Goal: Task Accomplishment & Management: Manage account settings

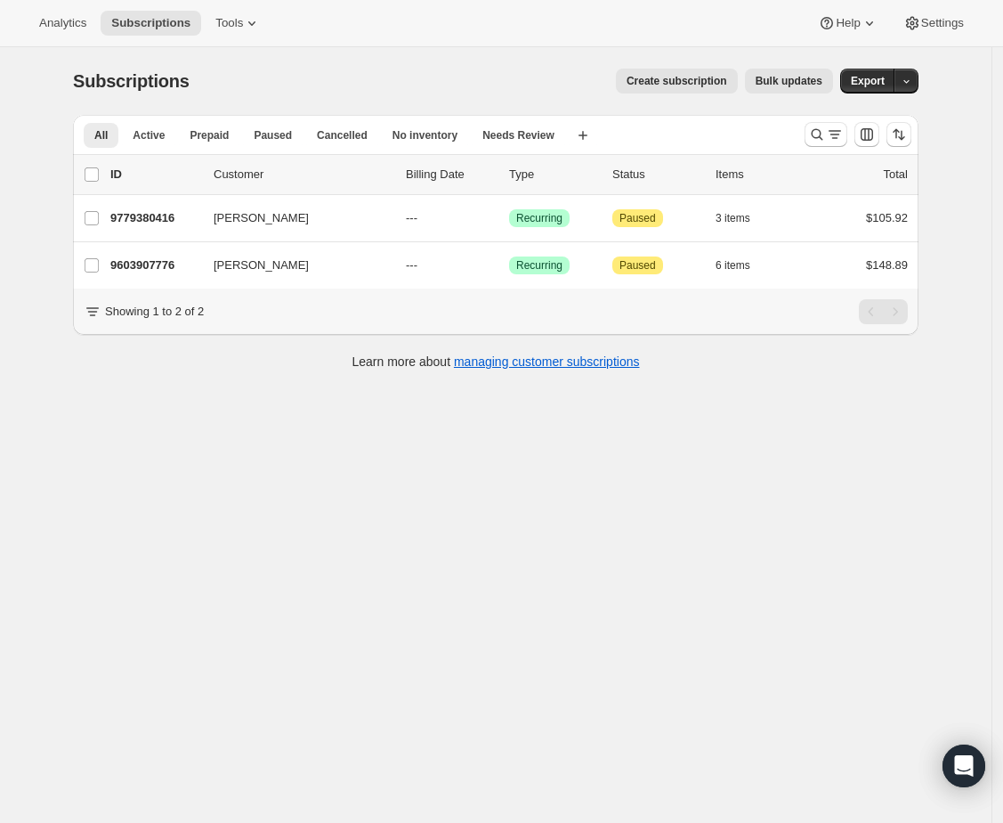
click at [678, 482] on div "Subscriptions. This page is ready Subscriptions Create subscription Bulk update…" at bounding box center [496, 458] width 992 height 823
click at [255, 428] on div "Subscriptions. This page is ready Subscriptions Create subscription Bulk update…" at bounding box center [496, 458] width 992 height 823
click at [826, 135] on icon "Search and filter results" at bounding box center [817, 135] width 18 height 18
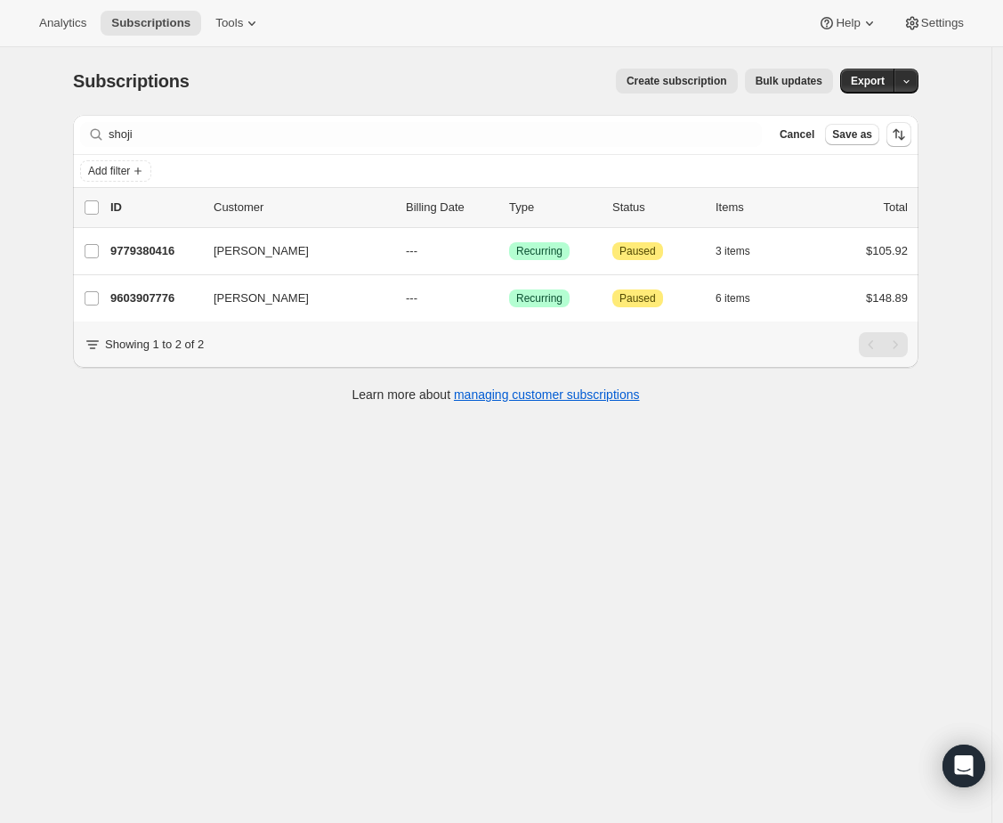
click at [831, 165] on div "Add filter" at bounding box center [495, 170] width 831 height 21
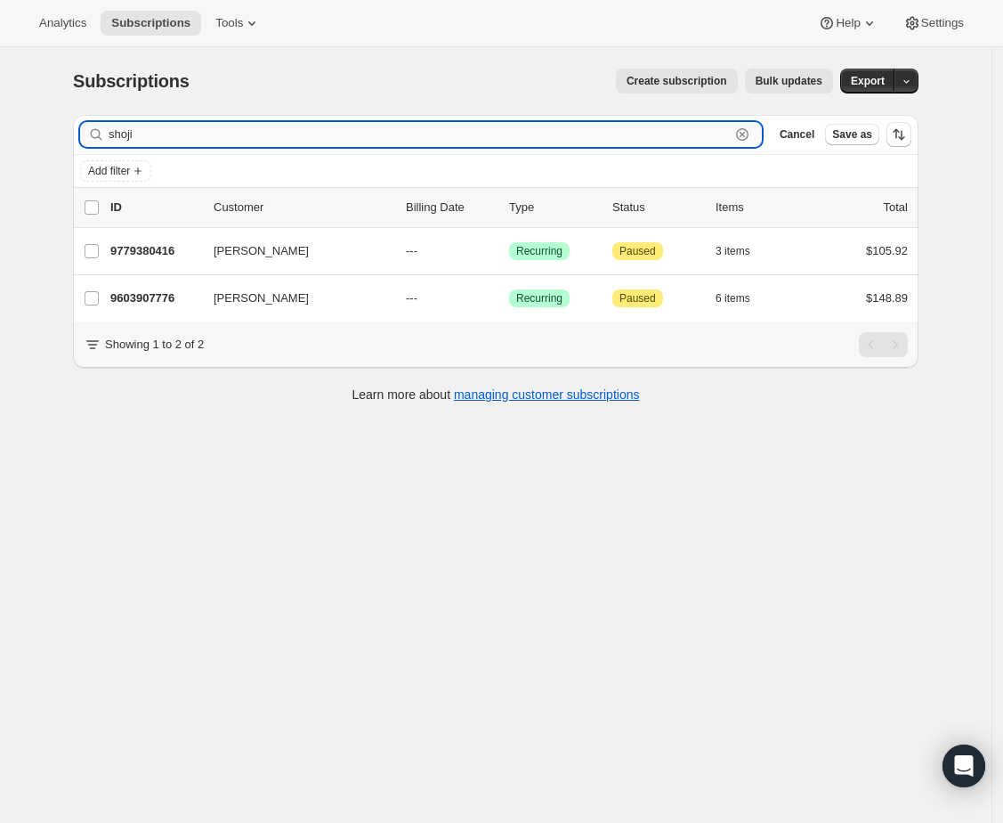
click at [616, 125] on input "shoji" at bounding box center [419, 134] width 621 height 25
click at [744, 135] on icon "button" at bounding box center [743, 135] width 18 height 18
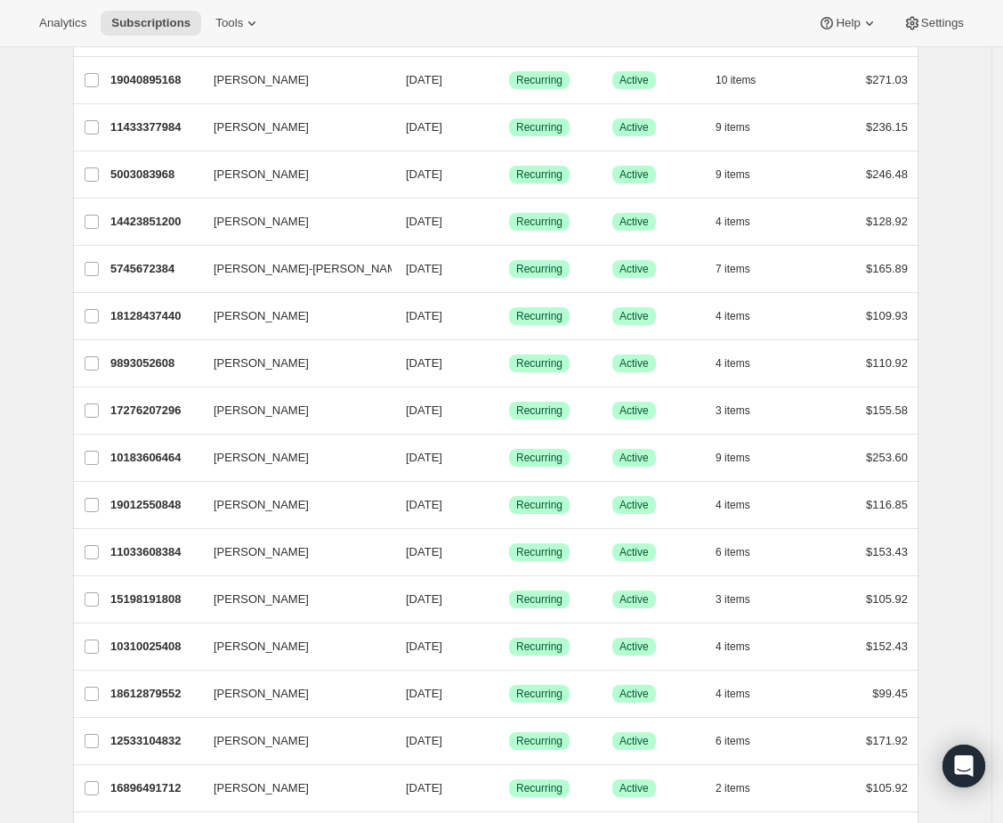
scroll to position [1882, 0]
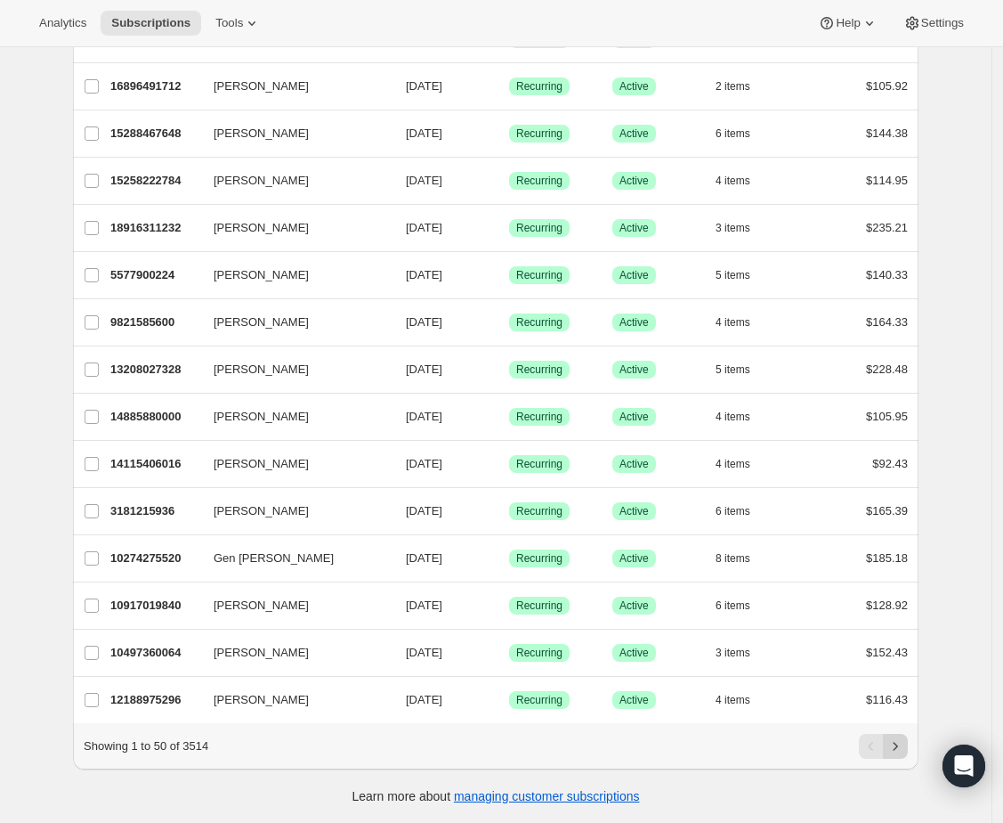
click at [908, 742] on button "Next" at bounding box center [895, 746] width 25 height 25
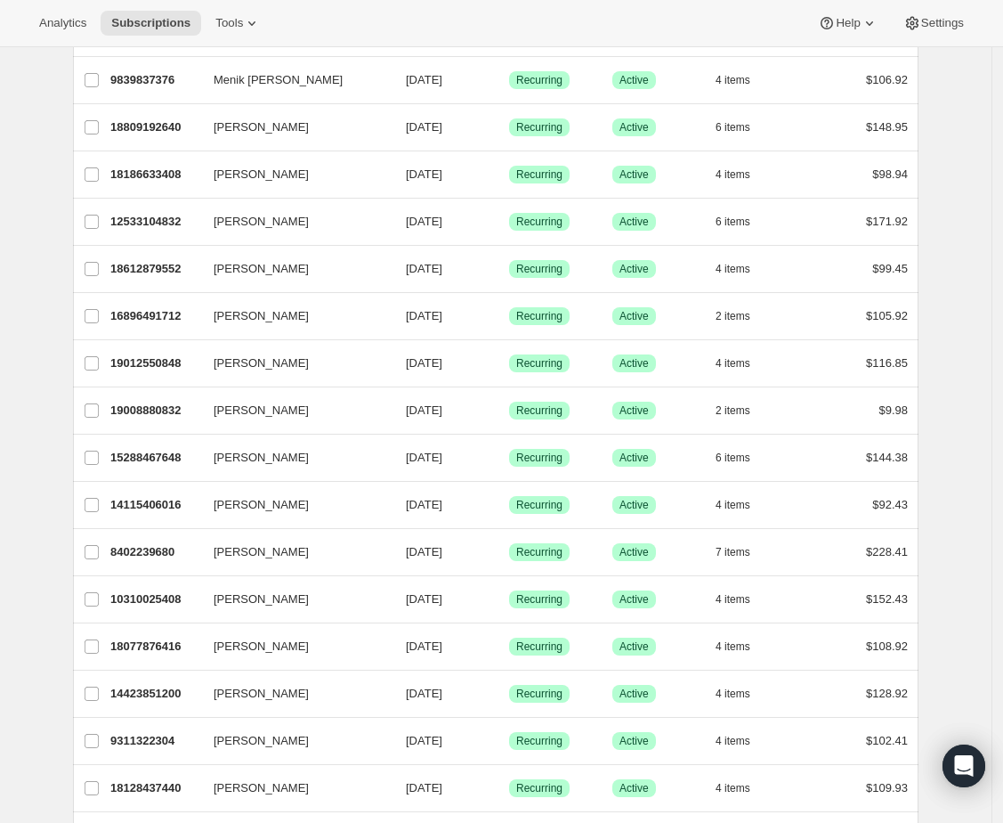
scroll to position [472, 0]
